Goal: Obtain resource: Obtain resource

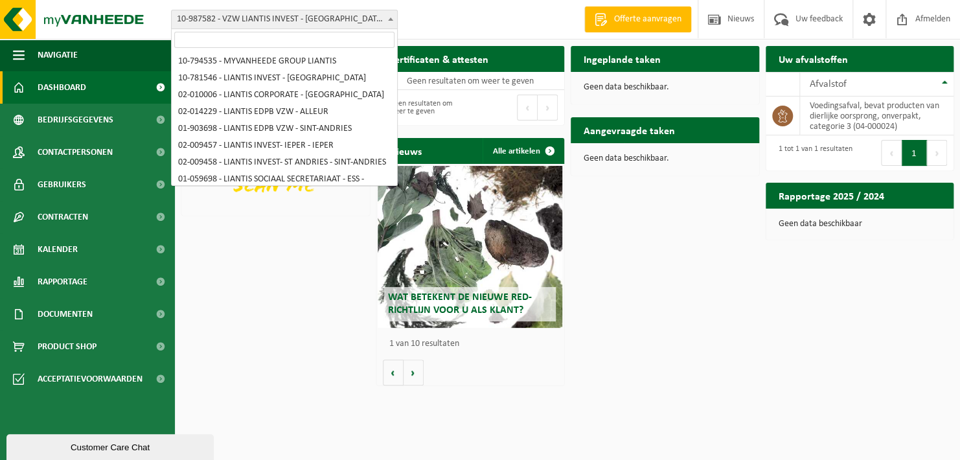
click at [389, 16] on span at bounding box center [390, 18] width 13 height 17
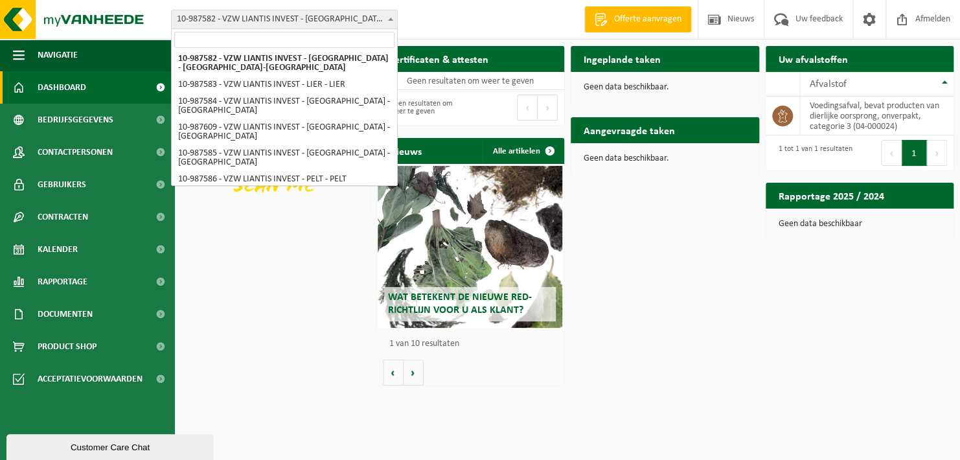
scroll to position [622, 0]
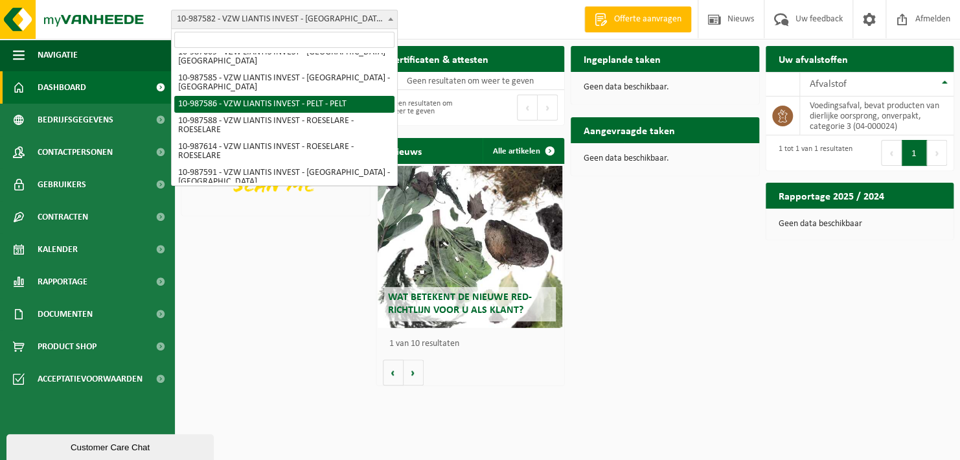
select select "167252"
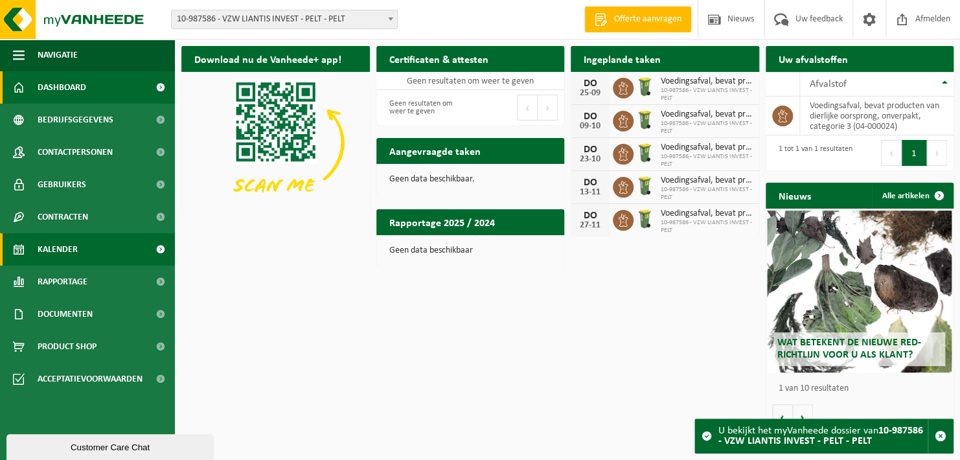
click at [75, 253] on span "Kalender" at bounding box center [58, 249] width 40 height 32
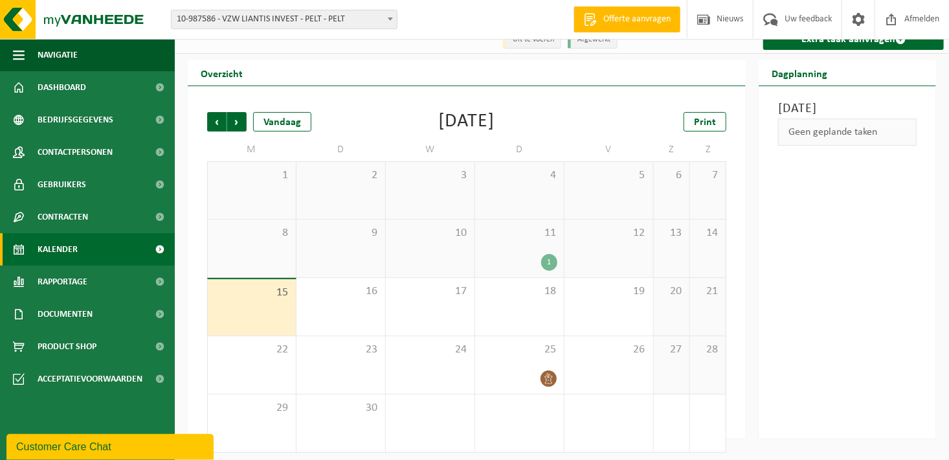
scroll to position [20, 0]
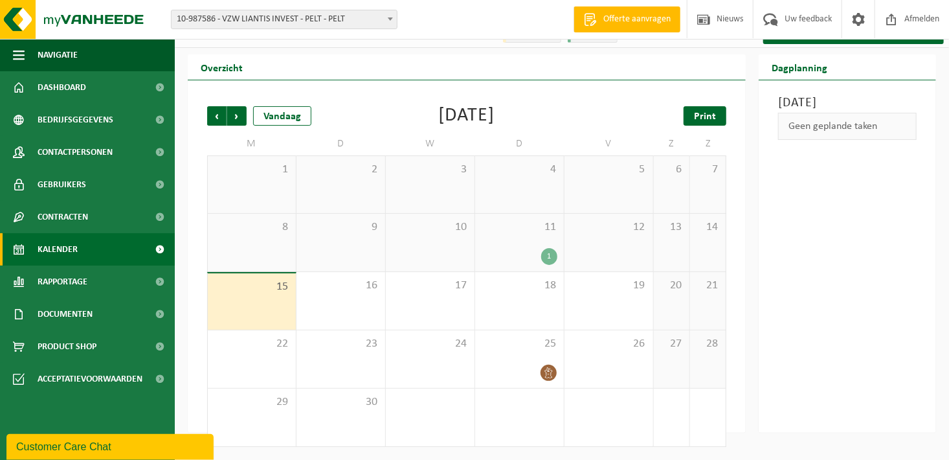
click at [723, 111] on link "Print" at bounding box center [705, 115] width 43 height 19
click at [235, 119] on span "Volgende" at bounding box center [236, 115] width 19 height 19
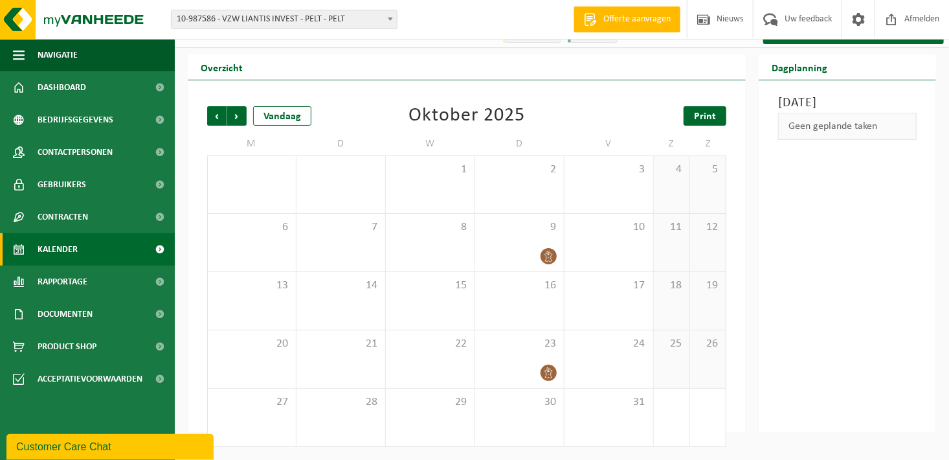
click at [714, 121] on span "Print" at bounding box center [705, 116] width 22 height 10
click at [233, 113] on span "Volgende" at bounding box center [236, 115] width 19 height 19
click at [692, 122] on link "Print" at bounding box center [705, 115] width 43 height 19
